Goal: Information Seeking & Learning: Learn about a topic

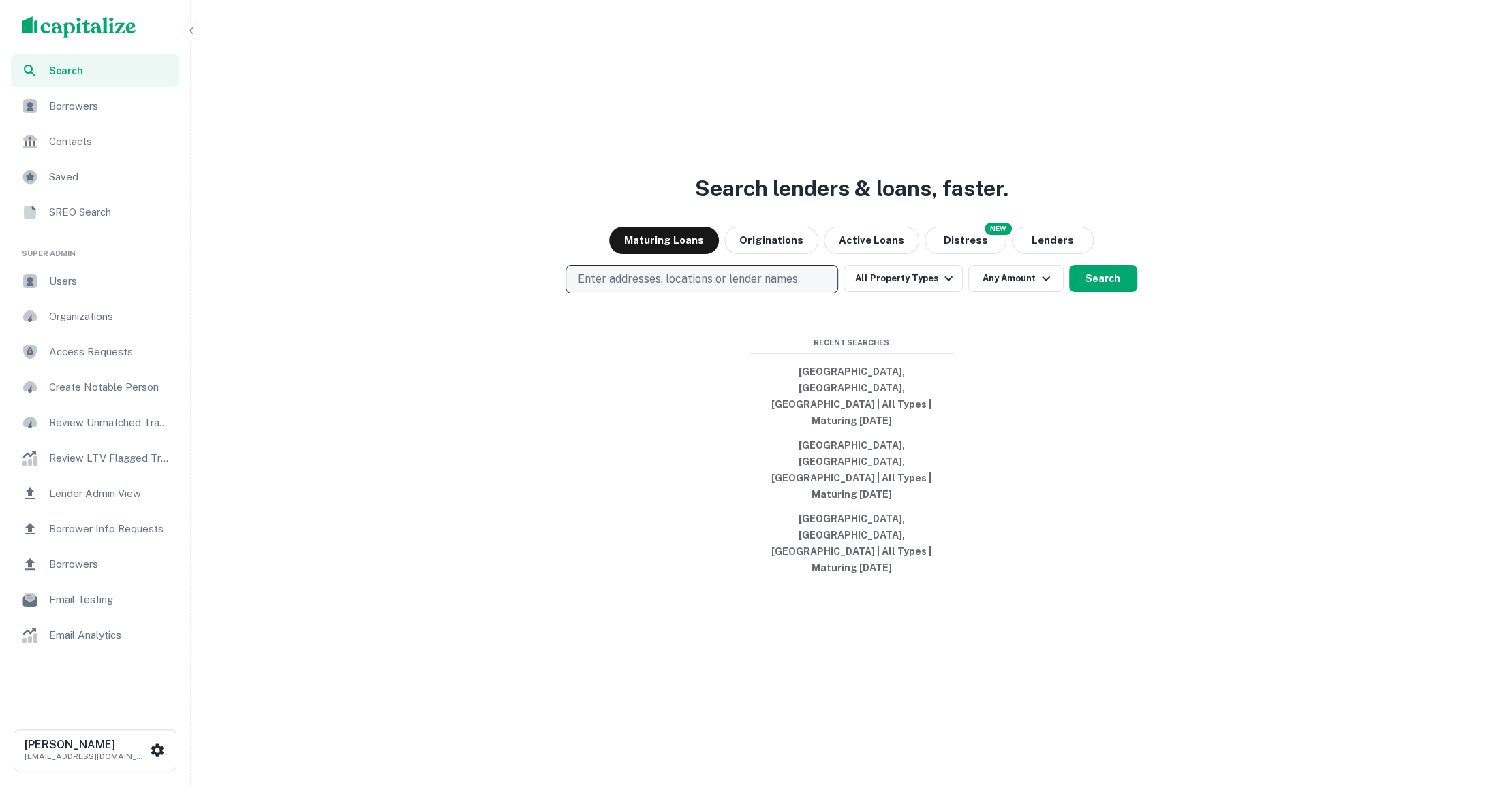
click at [676, 288] on p "Enter addresses, locations or lender names" at bounding box center [687, 280] width 220 height 16
type input "****"
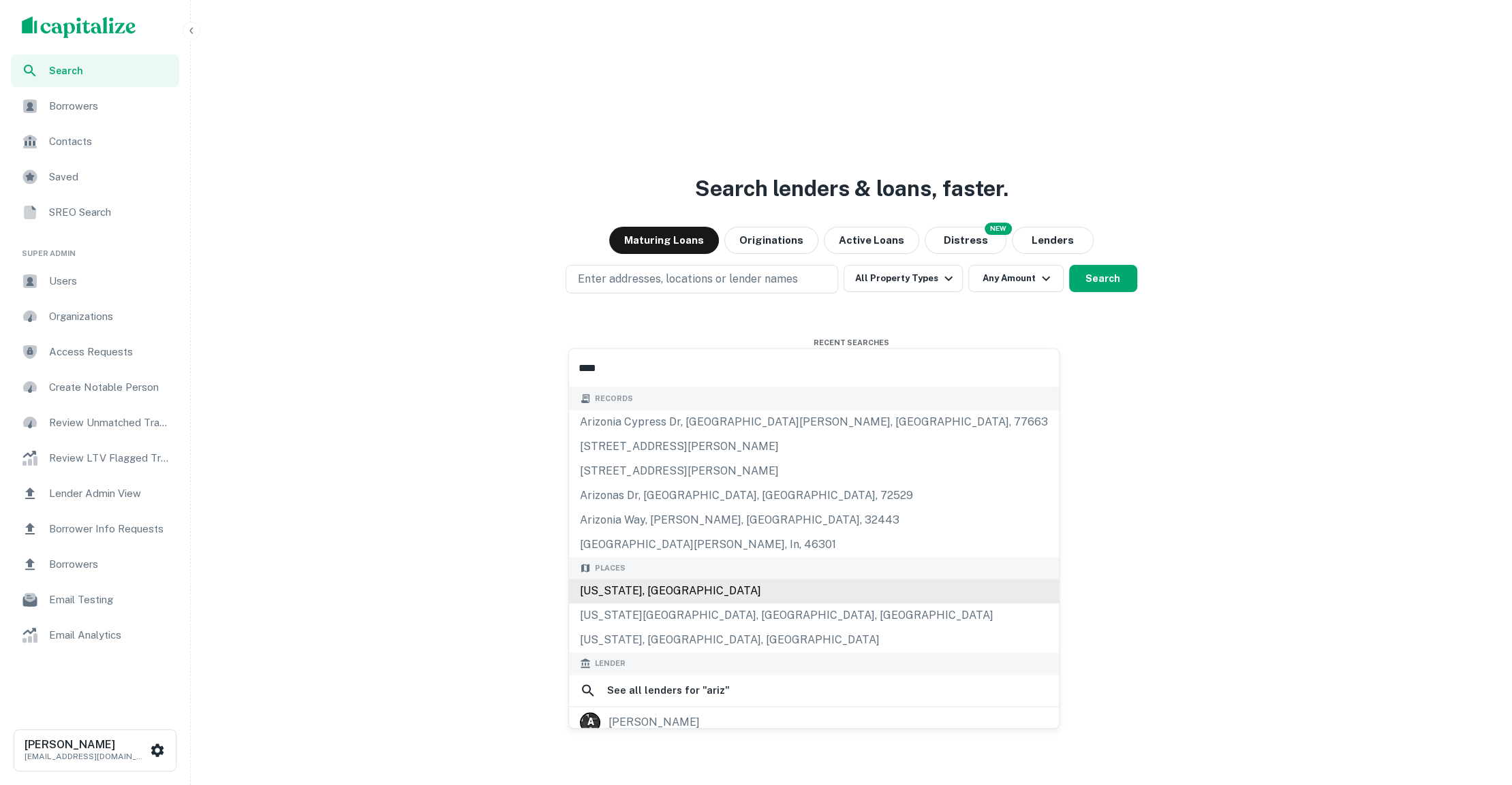
click at [675, 580] on div "[US_STATE], [GEOGRAPHIC_DATA]" at bounding box center [814, 591] width 490 height 24
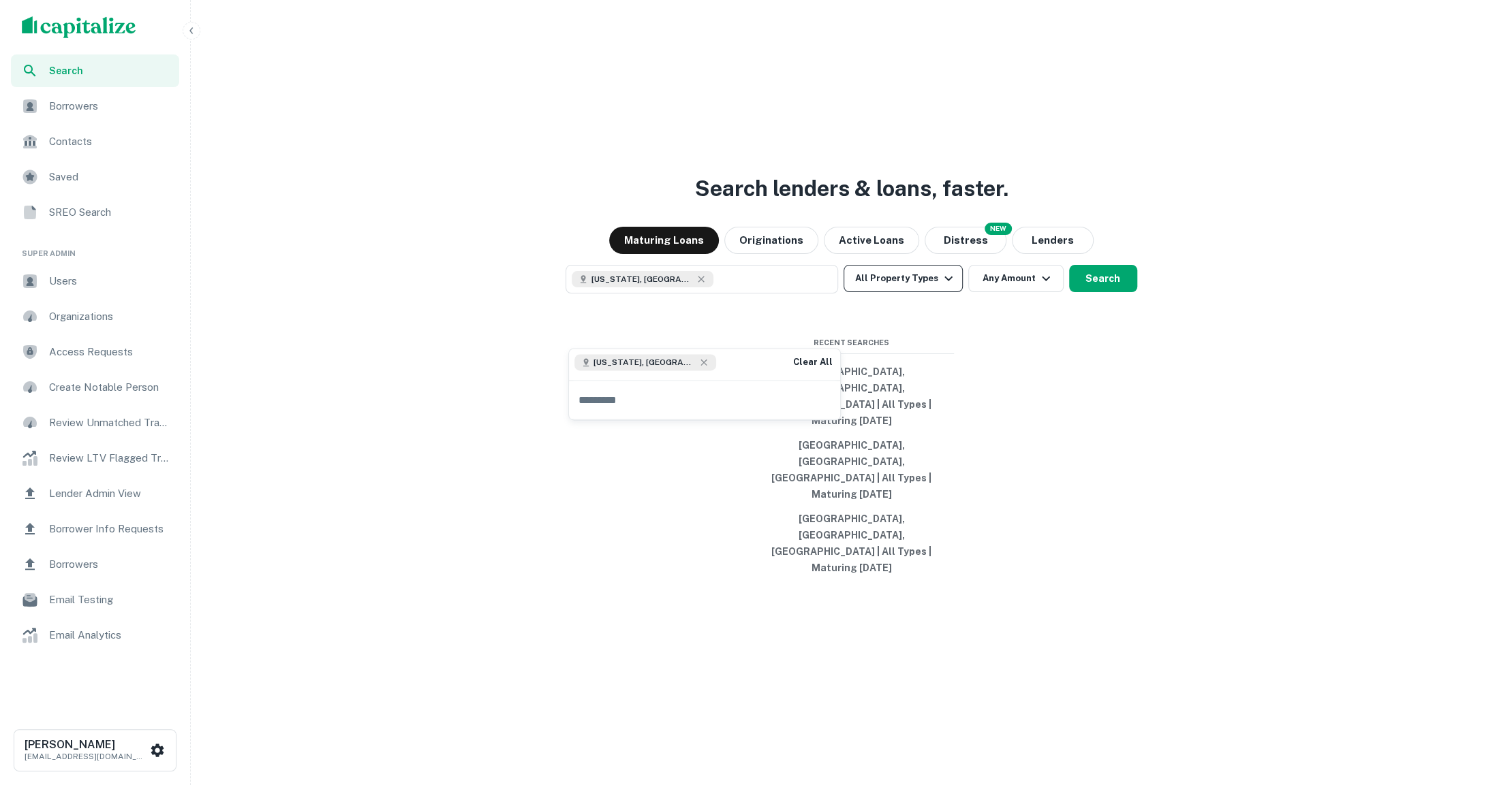
click at [917, 292] on button "All Property Types" at bounding box center [903, 278] width 119 height 27
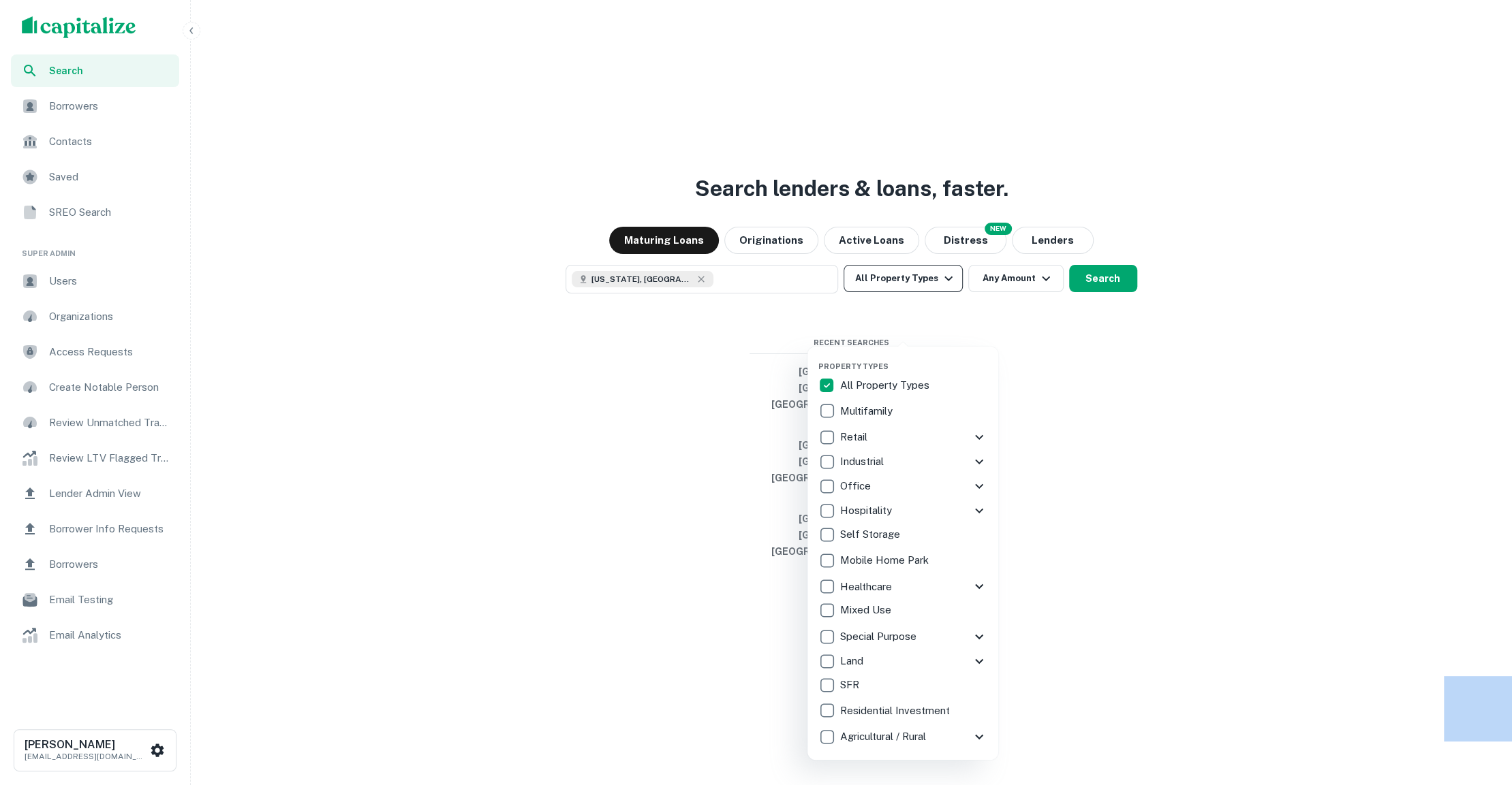
click at [917, 321] on div at bounding box center [756, 392] width 1512 height 785
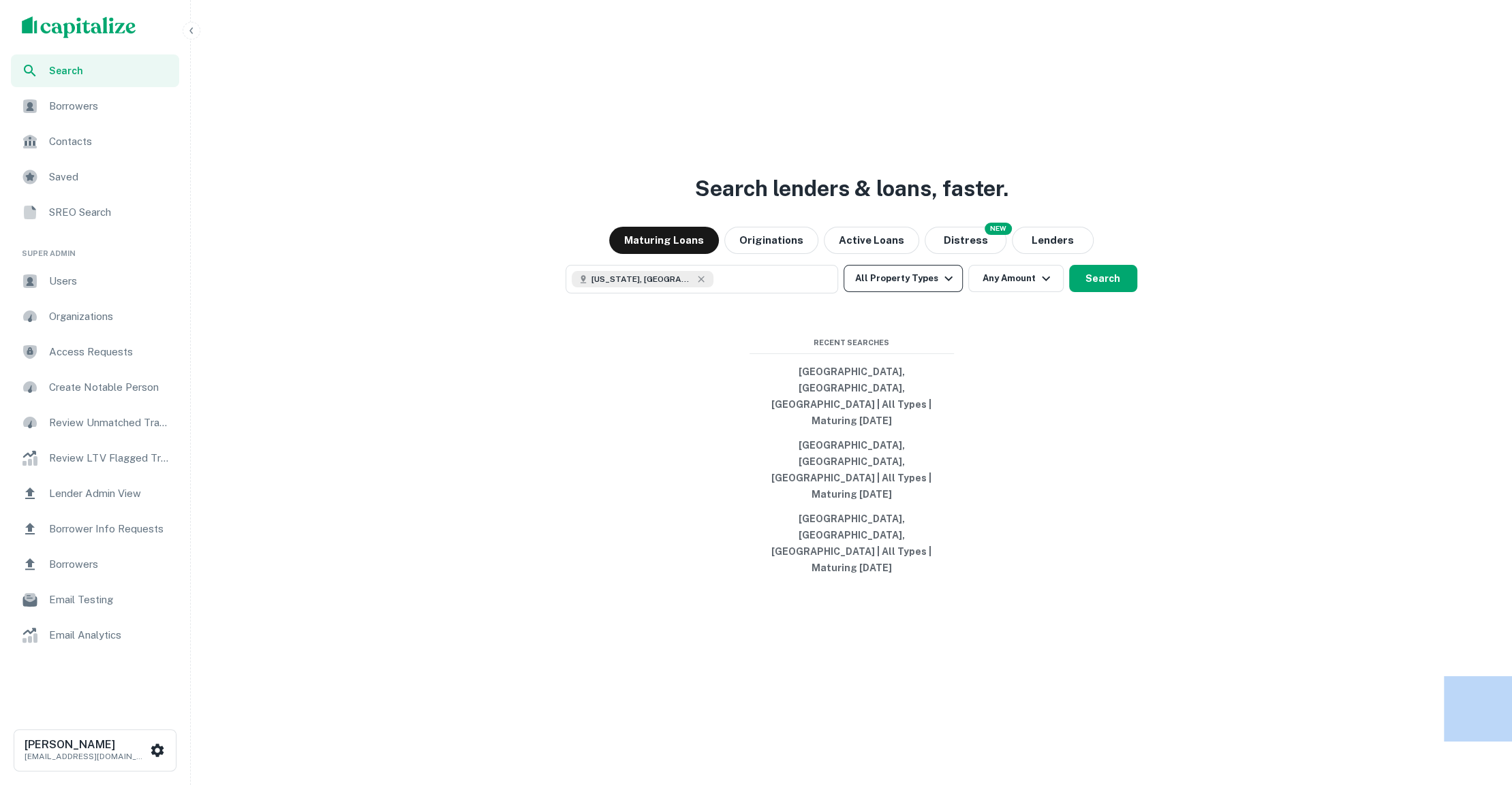
click at [917, 292] on button "All Property Types" at bounding box center [903, 278] width 119 height 27
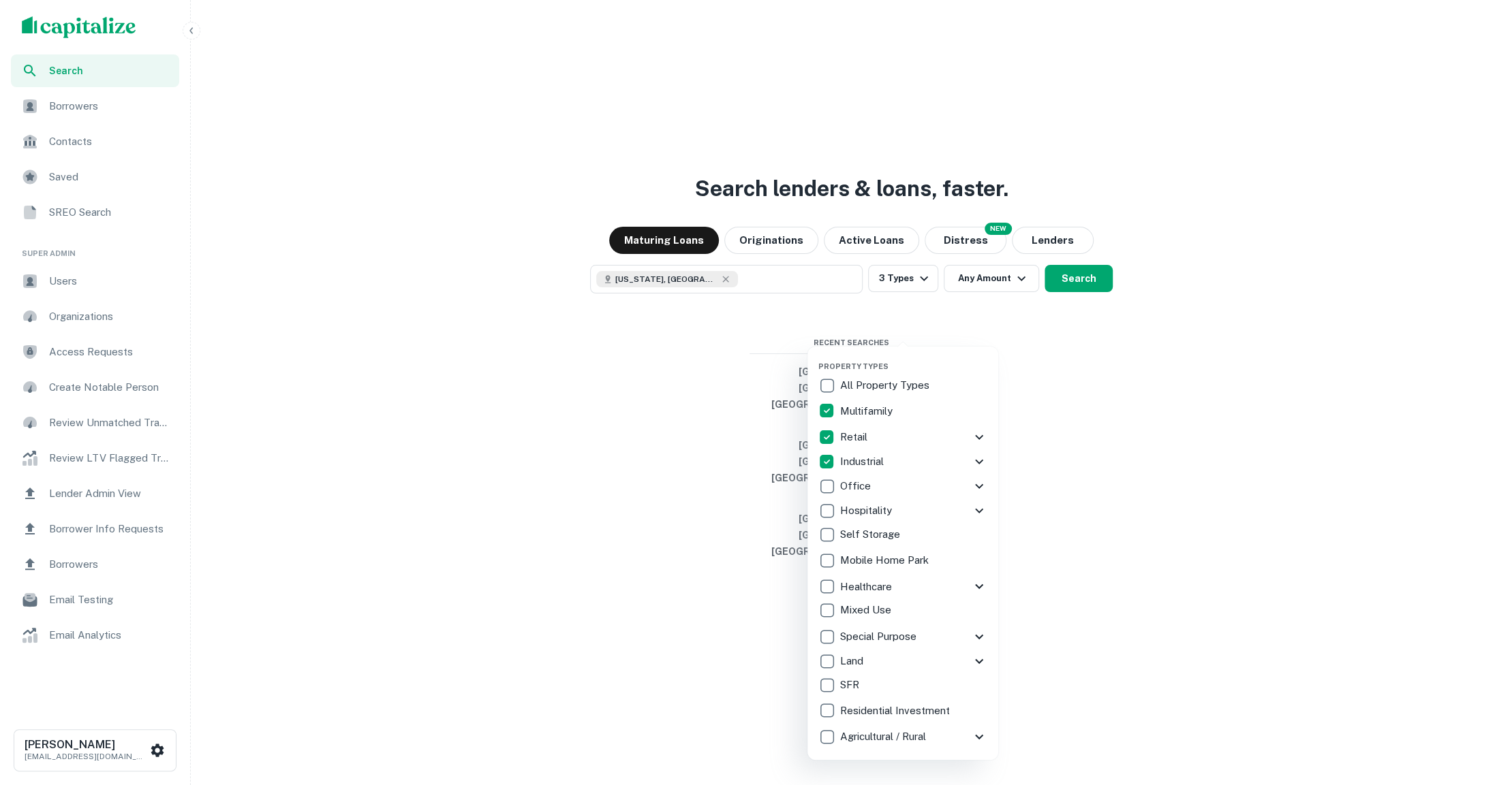
click at [1023, 323] on div at bounding box center [756, 392] width 1512 height 785
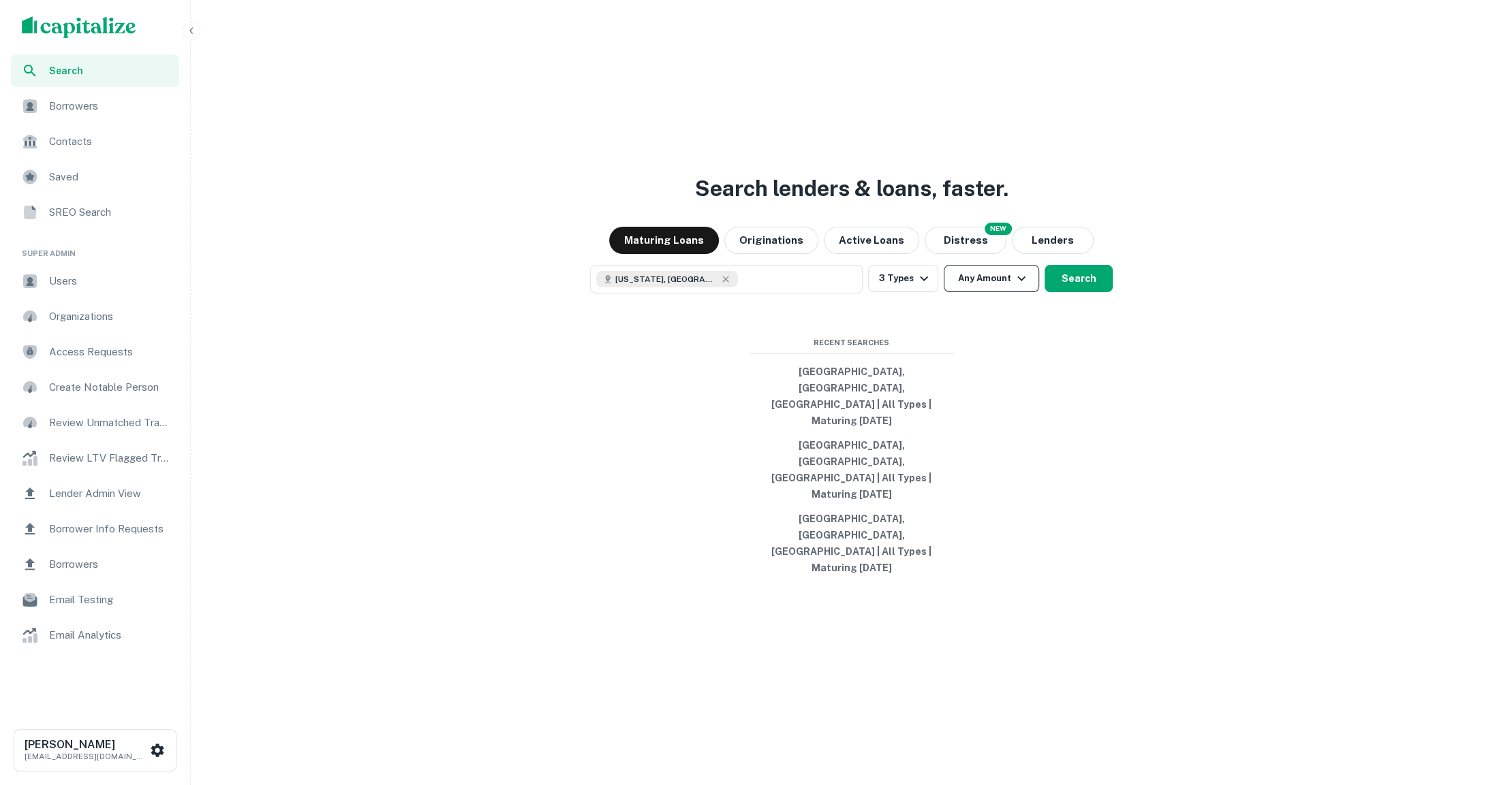
click at [1006, 292] on button "Any Amount" at bounding box center [992, 278] width 95 height 27
type input "*******"
click at [1083, 321] on div at bounding box center [756, 392] width 1512 height 785
click at [1082, 292] on button "Search" at bounding box center [1078, 278] width 68 height 27
